Goal: Navigation & Orientation: Go to known website

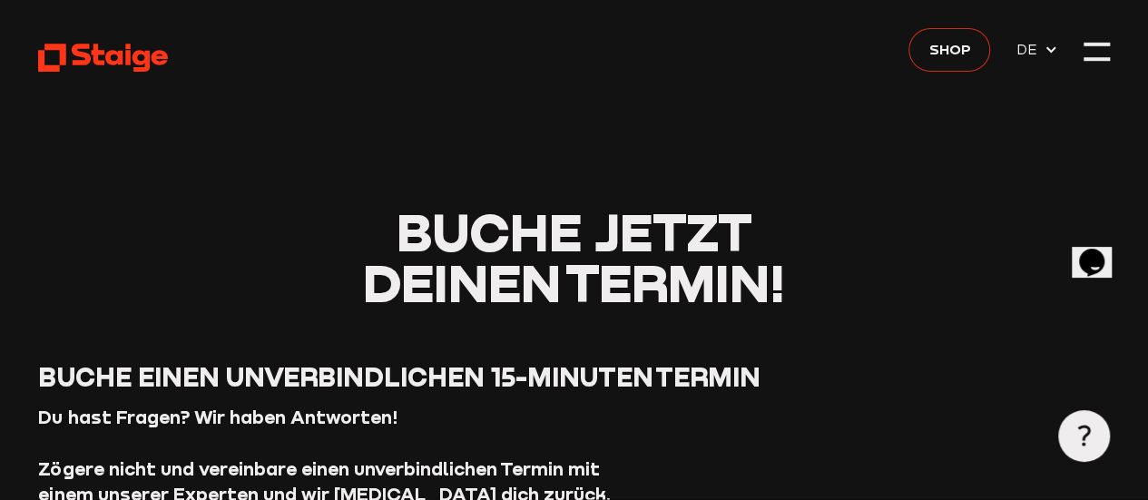
click at [955, 55] on span "Shop" at bounding box center [949, 49] width 42 height 23
click at [951, 51] on span "Shop" at bounding box center [949, 49] width 42 height 23
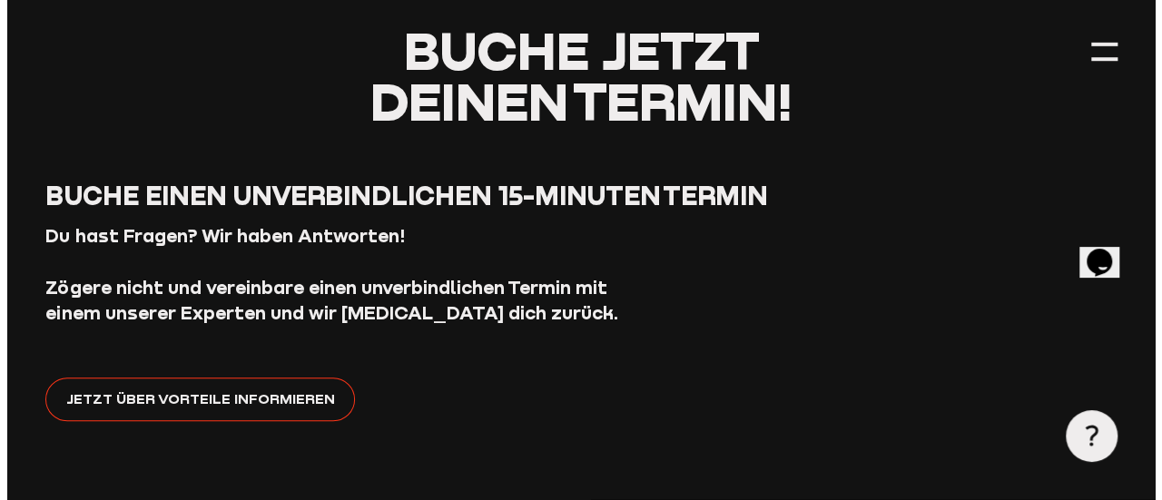
scroll to position [182, 0]
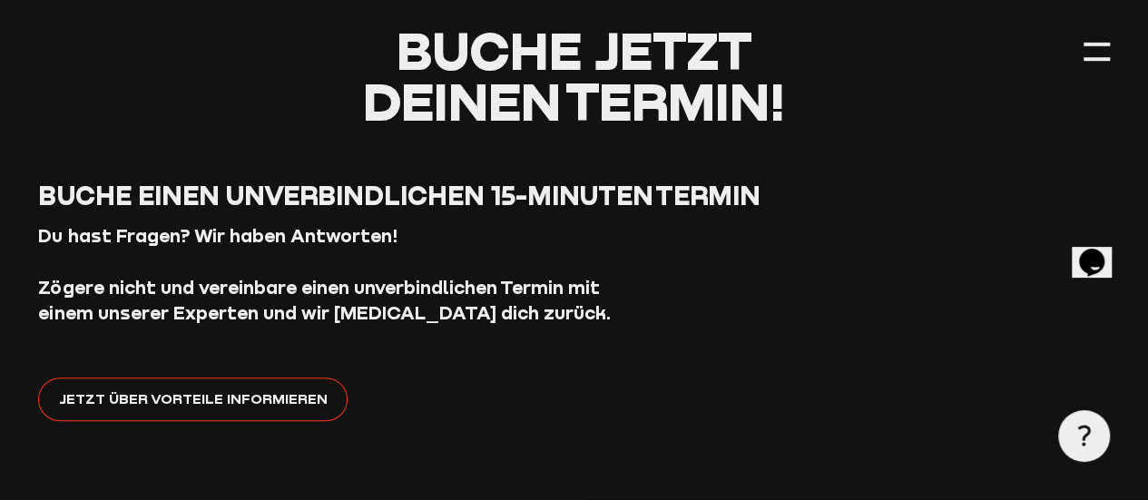
drag, startPoint x: 1095, startPoint y: 55, endPoint x: 1066, endPoint y: 123, distance: 72.8
click at [1096, 54] on div at bounding box center [1096, 50] width 25 height 25
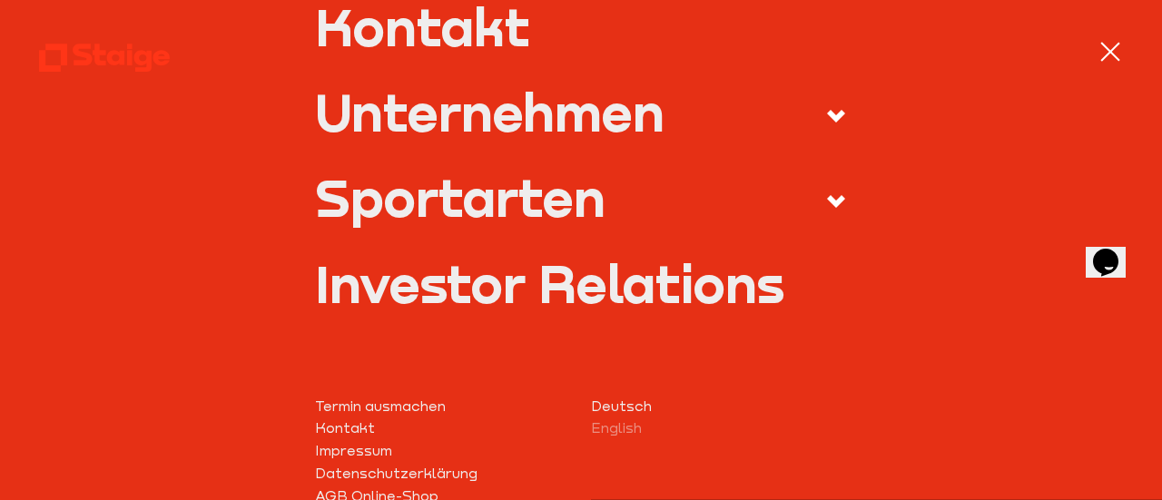
scroll to position [979, 0]
